Goal: Transaction & Acquisition: Purchase product/service

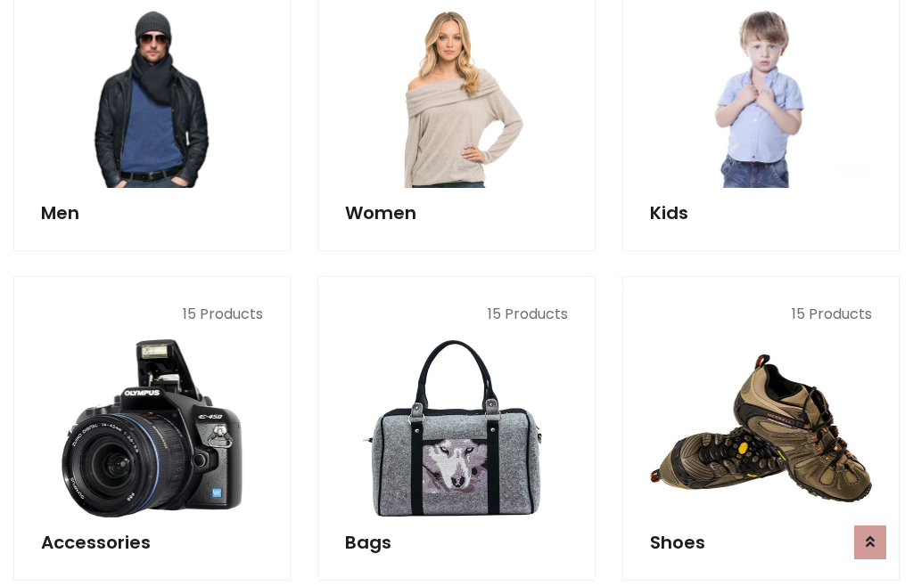
scroll to position [1293, 0]
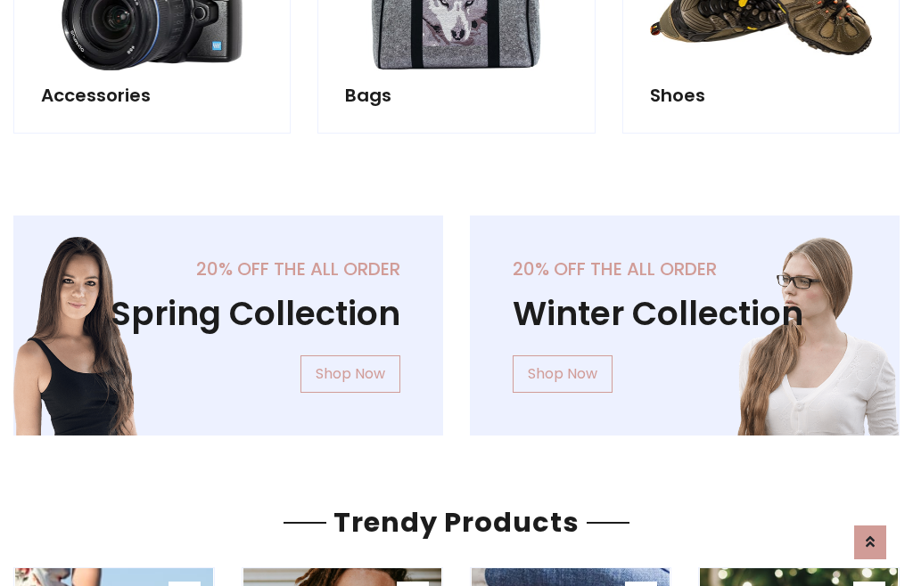
click at [456, 318] on div "20% off the all order Winter Collection Shop Now" at bounding box center [684, 340] width 456 height 249
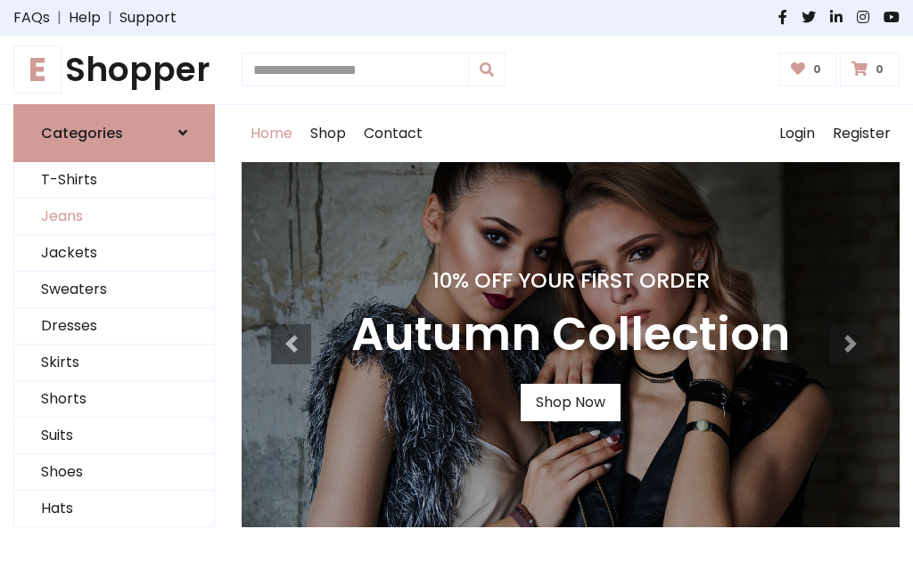
click at [114, 217] on link "Jeans" at bounding box center [114, 217] width 200 height 37
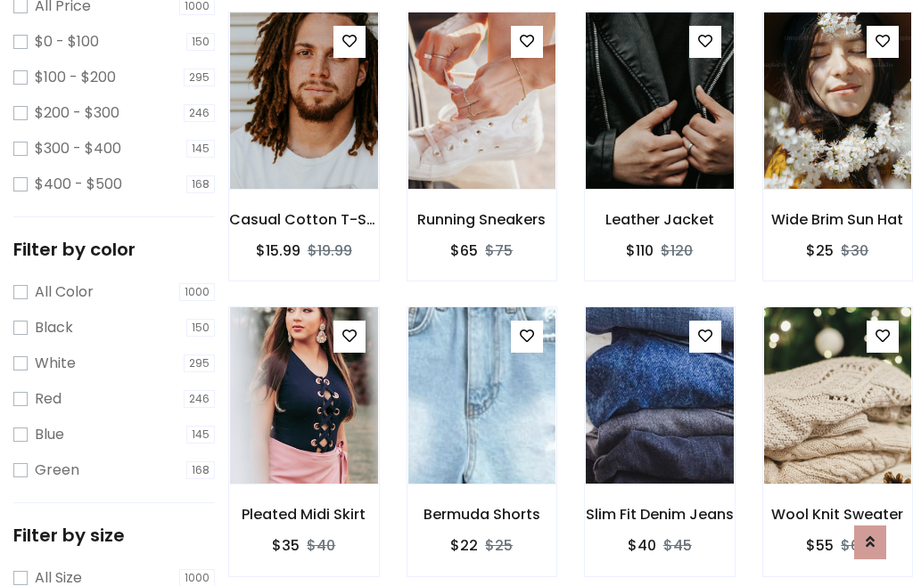
scroll to position [562, 0]
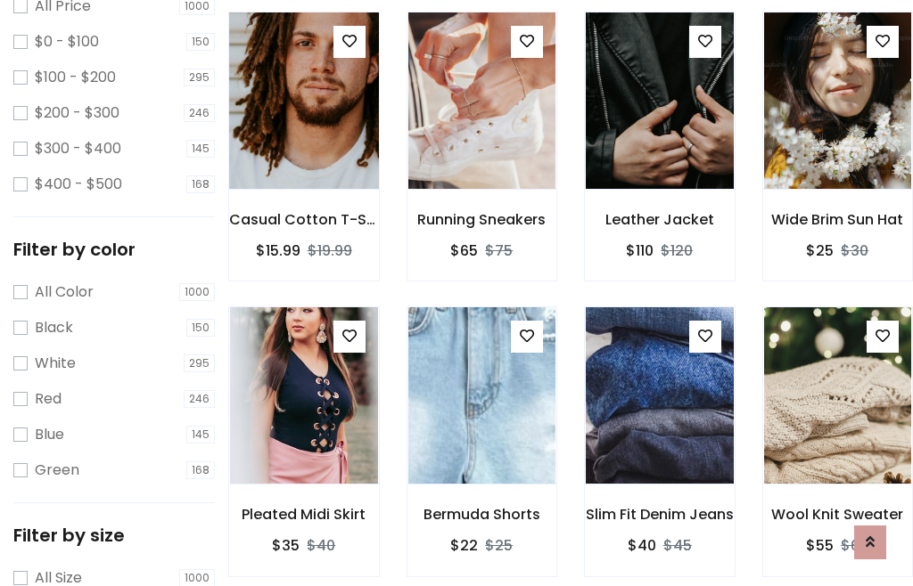
click at [303, 139] on img at bounding box center [303, 101] width 177 height 428
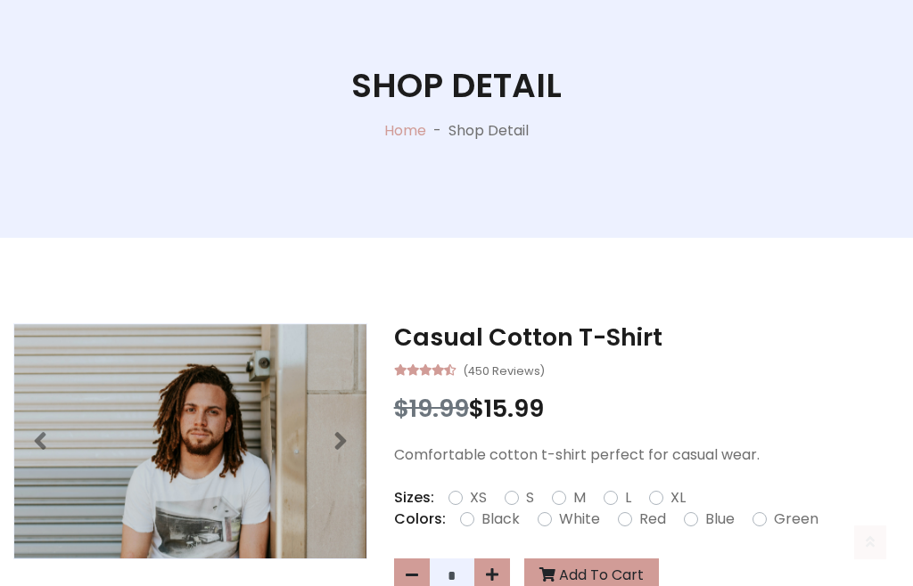
scroll to position [192, 0]
click at [650, 520] on label "Red" at bounding box center [652, 519] width 27 height 21
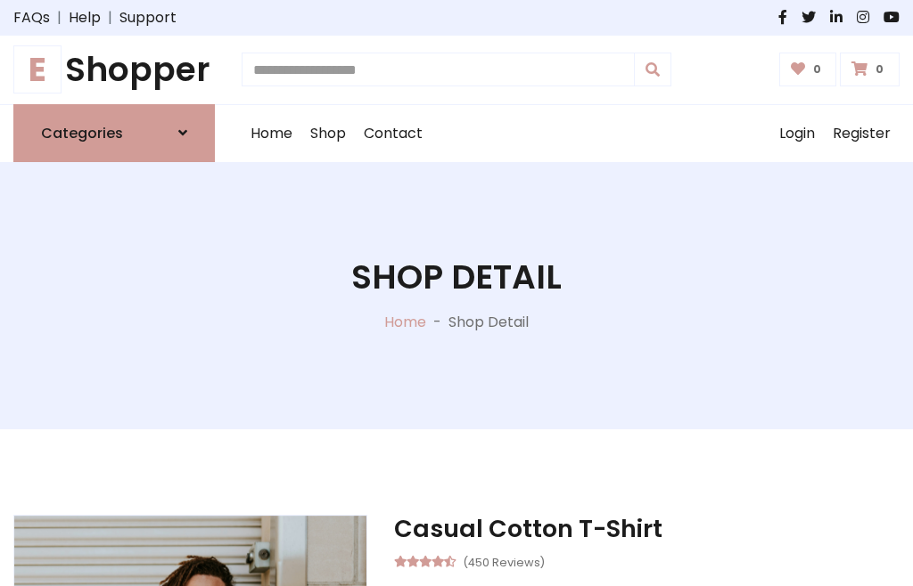
click at [456, 293] on h1 "Shop Detail" at bounding box center [456, 278] width 210 height 40
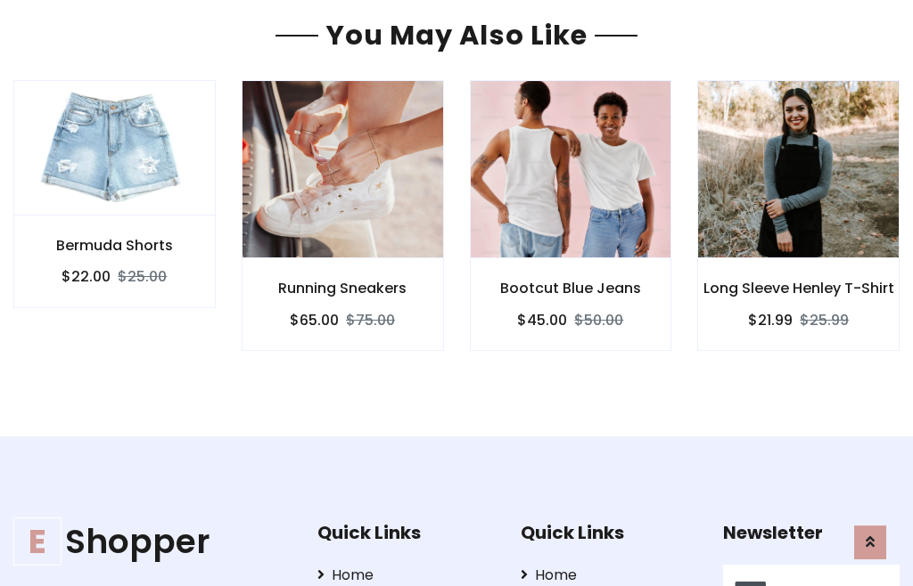
type input "******"
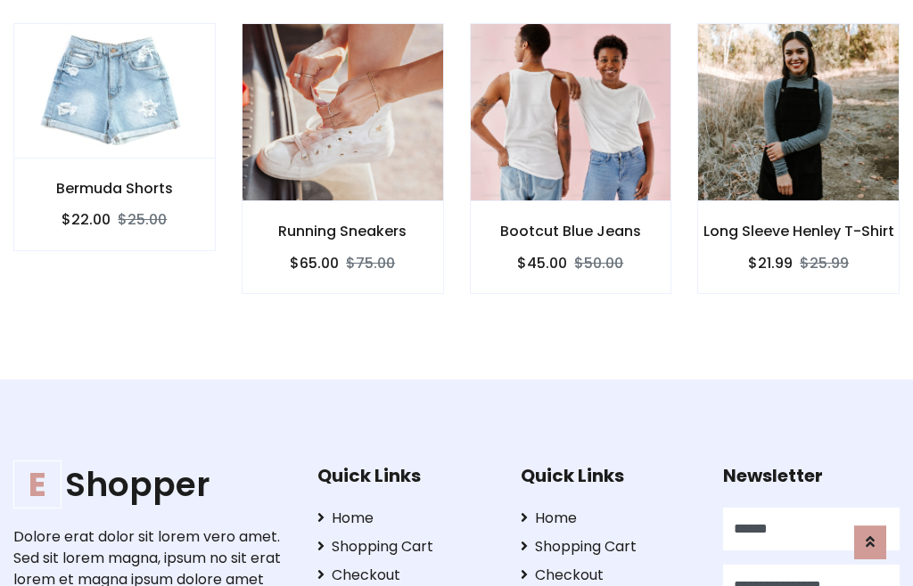
scroll to position [0, 1]
type input "**********"
